Goal: Information Seeking & Learning: Learn about a topic

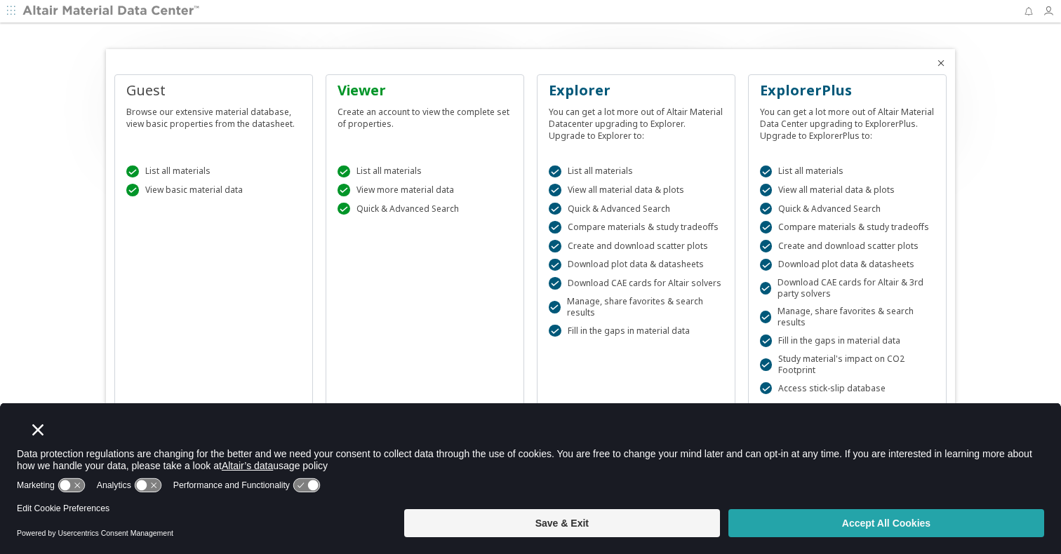
click at [856, 518] on button "Accept All Cookies" at bounding box center [886, 523] width 316 height 28
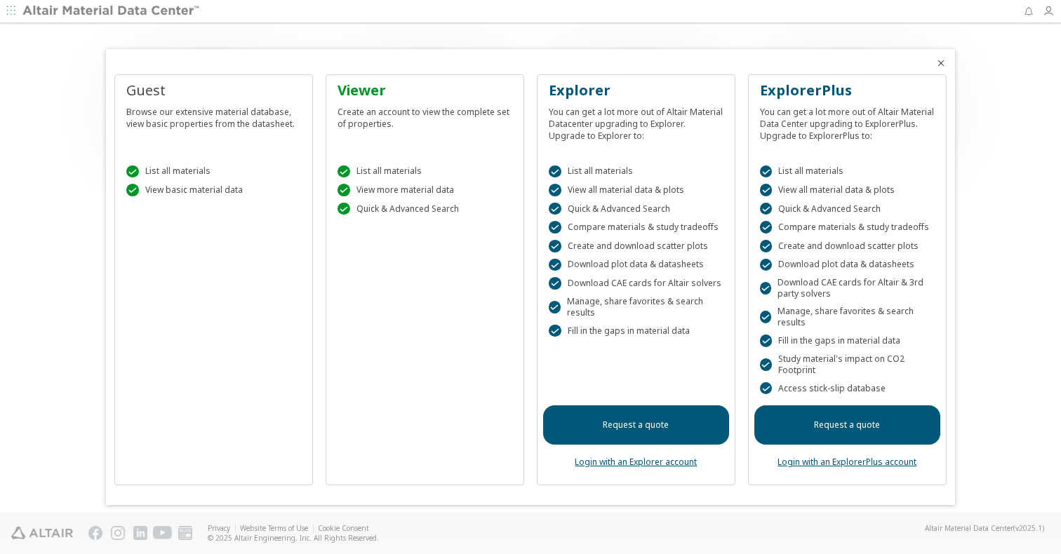
click at [938, 60] on icon "Close" at bounding box center [940, 63] width 11 height 11
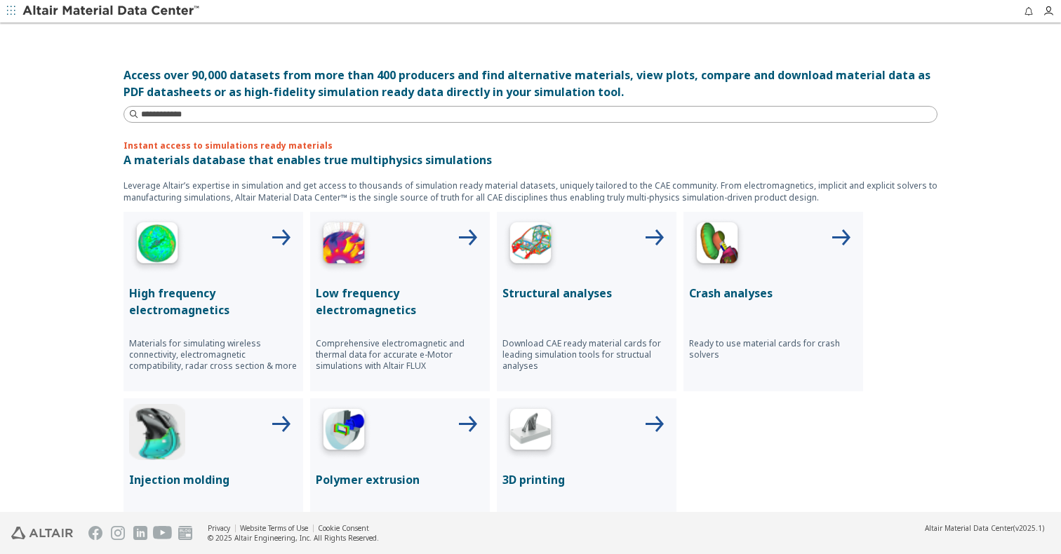
scroll to position [368, 0]
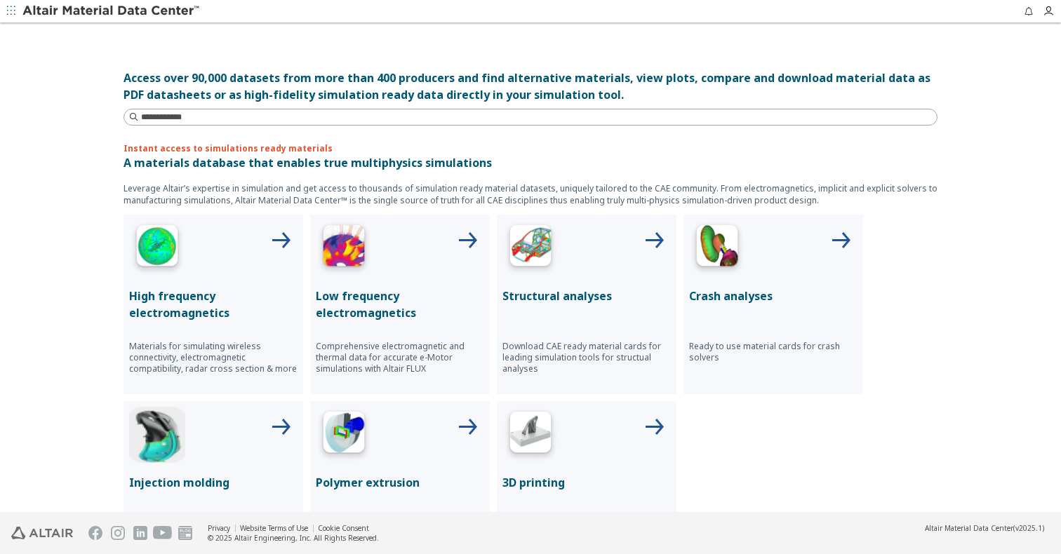
click at [636, 241] on div at bounding box center [586, 248] width 168 height 56
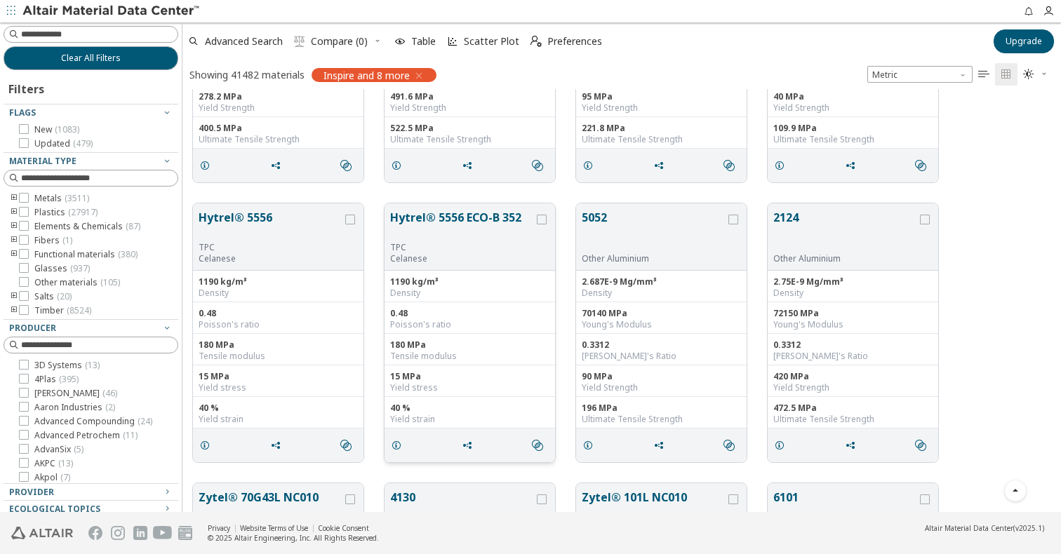
scroll to position [178, 0]
click at [422, 217] on button "Hytrel® 5556 ECO-B 352" at bounding box center [462, 223] width 144 height 33
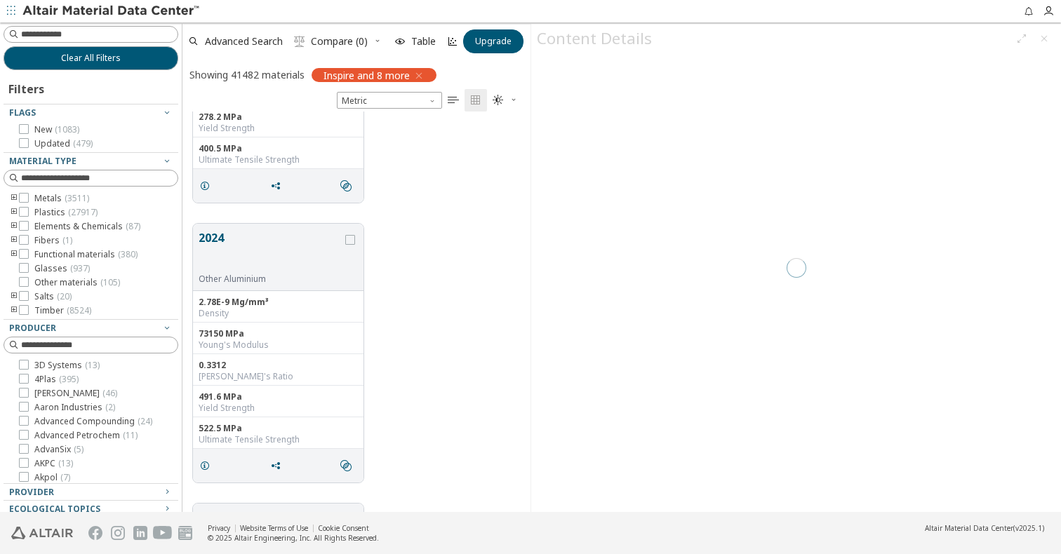
scroll to position [401, 348]
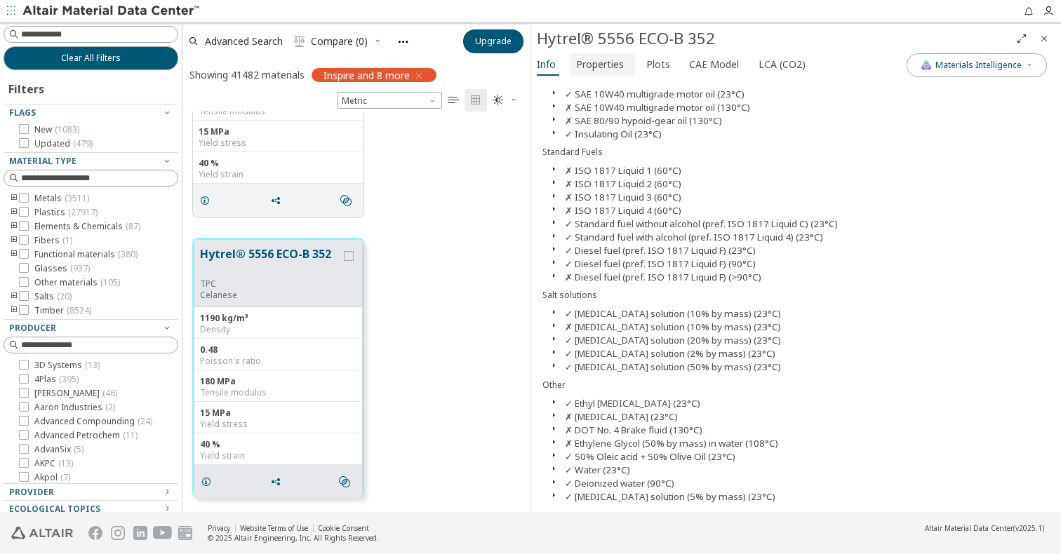
scroll to position [1394, 0]
click at [588, 59] on span "Properties" at bounding box center [600, 64] width 48 height 22
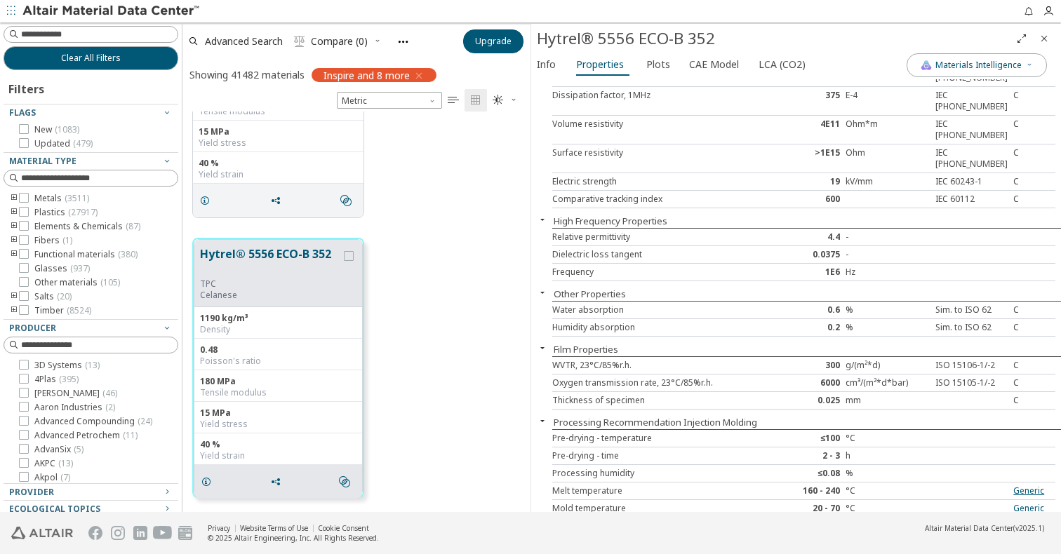
scroll to position [1222, 0]
click at [658, 72] on span "Plots" at bounding box center [658, 64] width 24 height 22
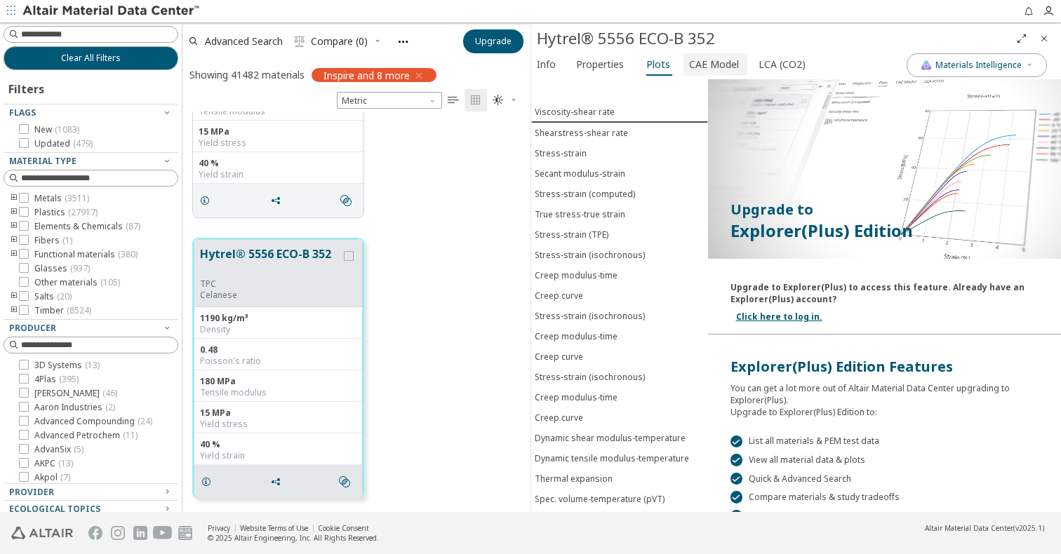
click at [683, 69] on button "CAE Model" at bounding box center [715, 64] width 64 height 22
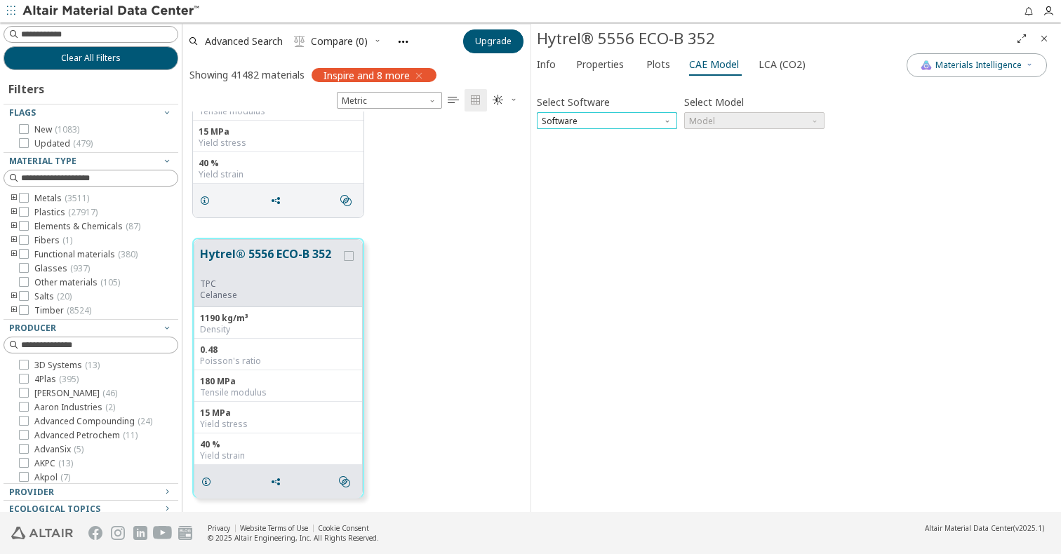
click at [639, 114] on span "Software" at bounding box center [607, 120] width 140 height 17
click at [618, 116] on span "Software" at bounding box center [607, 120] width 140 height 17
click at [790, 222] on div "Select Software Software Select Model Model Invalid data. Please check your inp…" at bounding box center [796, 296] width 519 height 422
click at [787, 62] on span "LCA (CO2)" at bounding box center [782, 64] width 47 height 22
